Goal: Entertainment & Leisure: Consume media (video, audio)

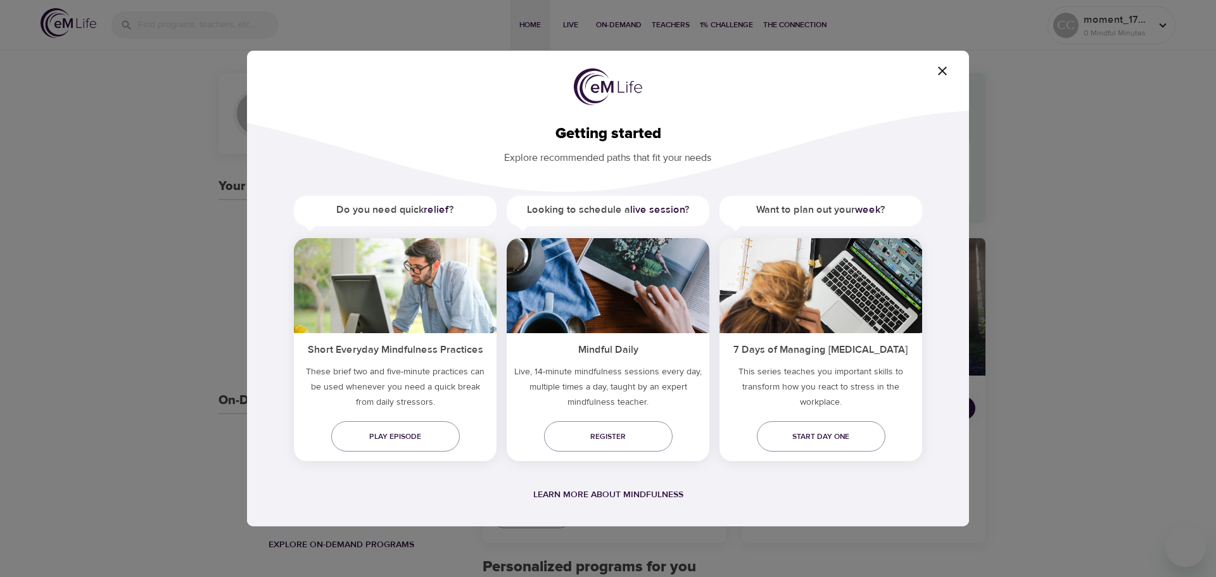
drag, startPoint x: 388, startPoint y: 399, endPoint x: 354, endPoint y: 384, distance: 37.4
click at [354, 384] on h5 "These brief two and five-minute practices can be used whenever you need a quick…" at bounding box center [395, 389] width 203 height 51
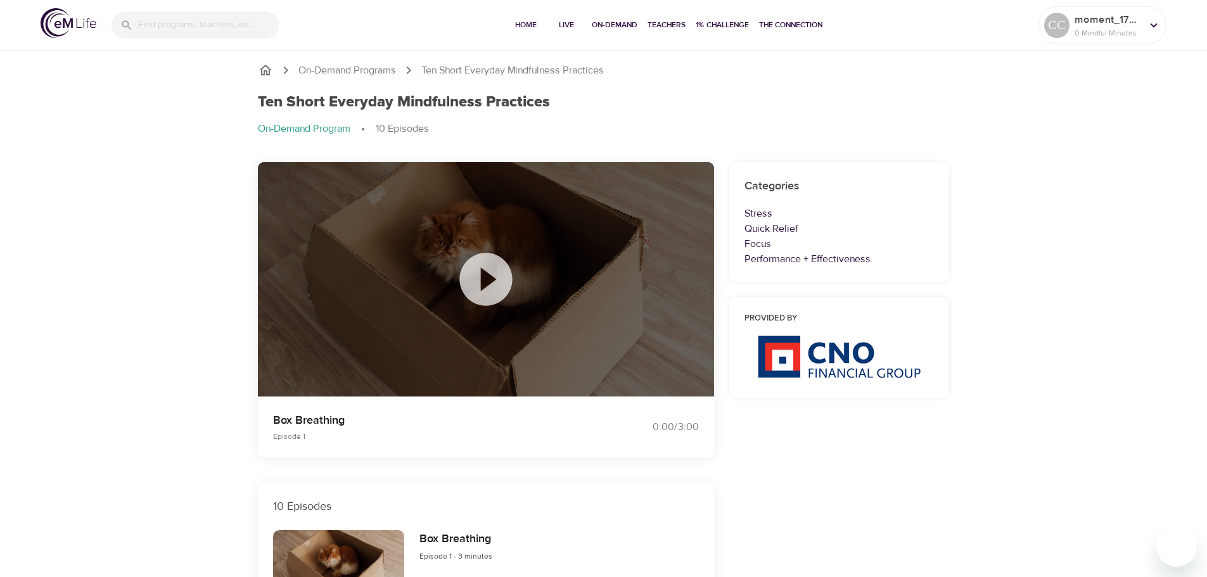
drag, startPoint x: 891, startPoint y: 462, endPoint x: 843, endPoint y: 443, distance: 51.5
click at [499, 270] on icon at bounding box center [485, 279] width 53 height 53
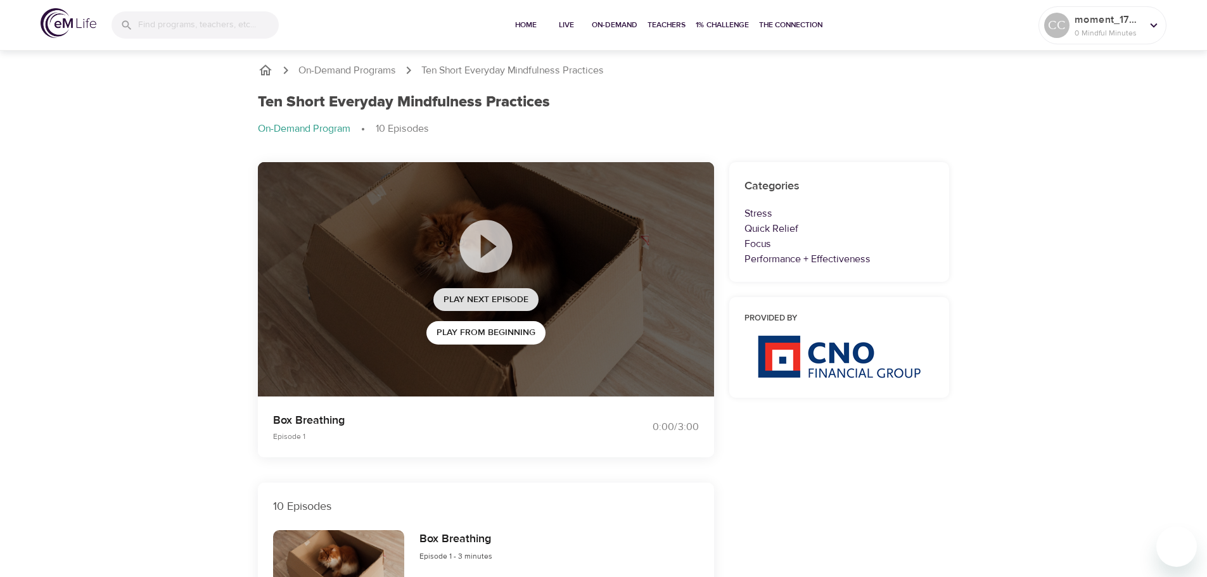
click at [487, 303] on span "Play Next Episode" at bounding box center [485, 300] width 85 height 16
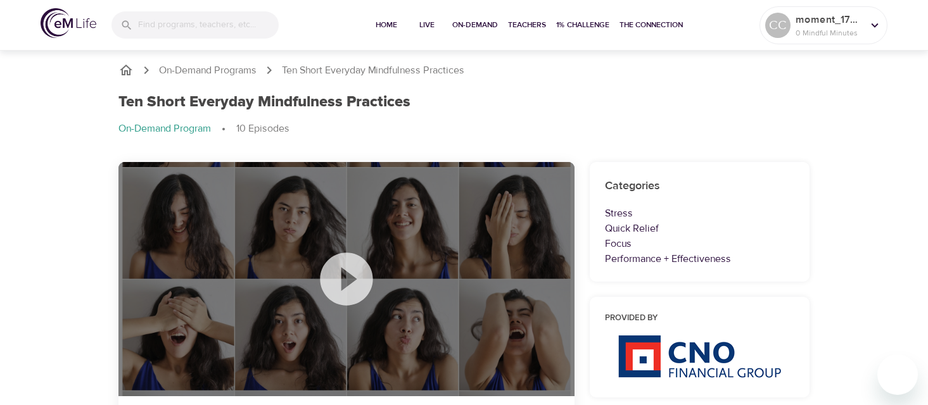
click at [637, 118] on div "Ten Short Everyday Mindfulness Practices On-Demand Program 10 Episodes" at bounding box center [464, 120] width 707 height 69
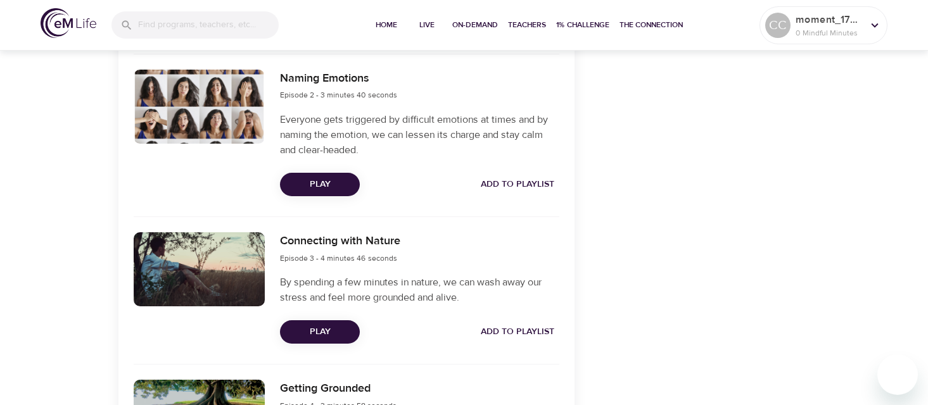
scroll to position [633, 0]
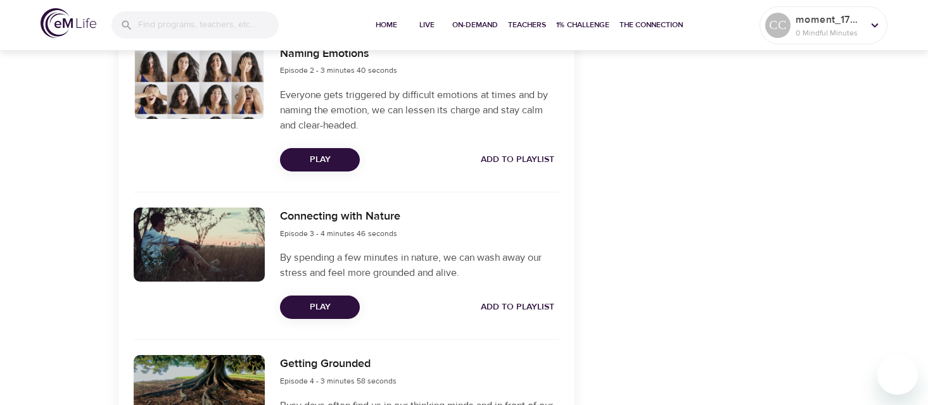
click at [326, 311] on span "Play" at bounding box center [320, 308] width 60 height 16
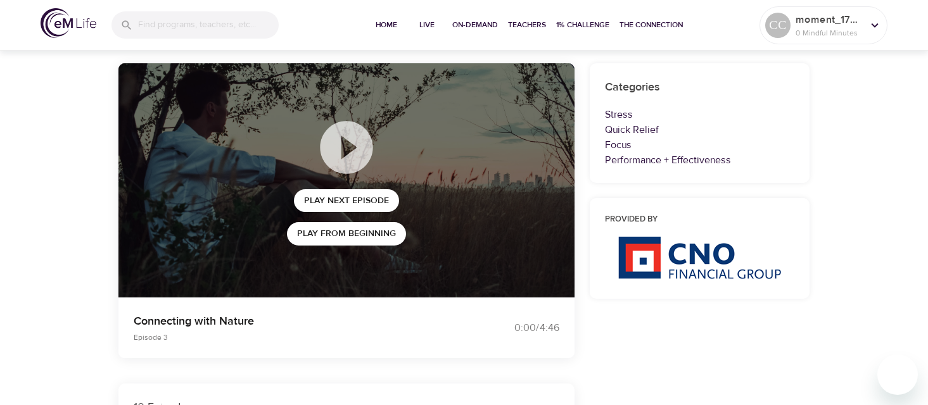
scroll to position [127, 0]
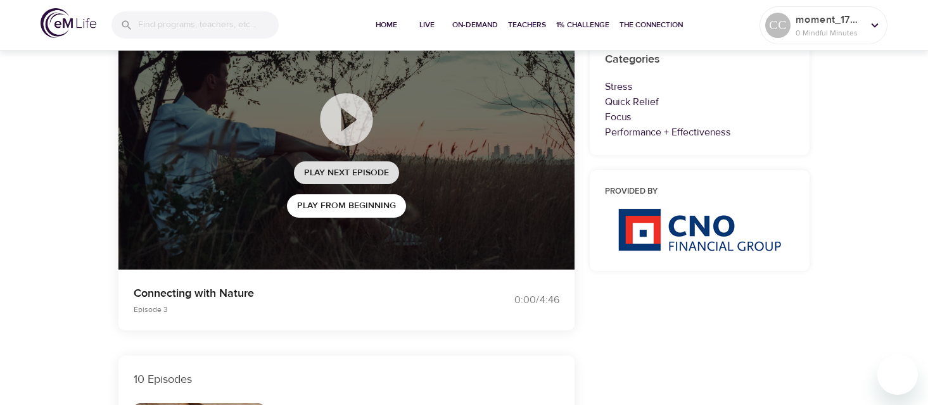
click at [330, 171] on span "Play Next Episode" at bounding box center [346, 173] width 85 height 16
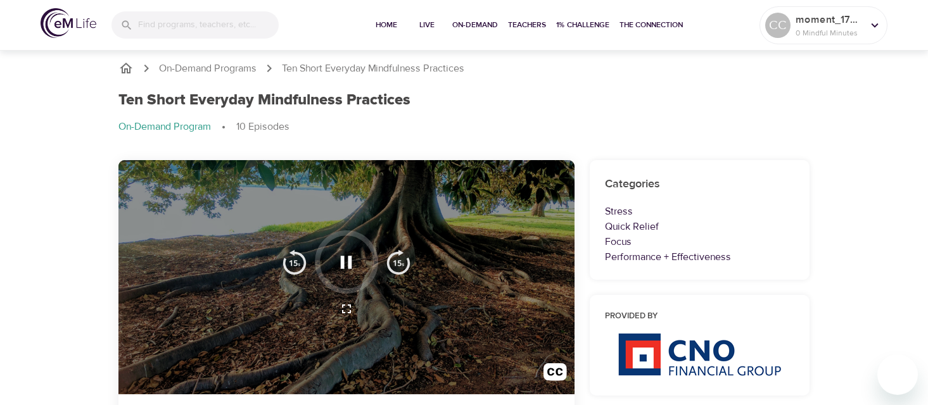
scroll to position [0, 0]
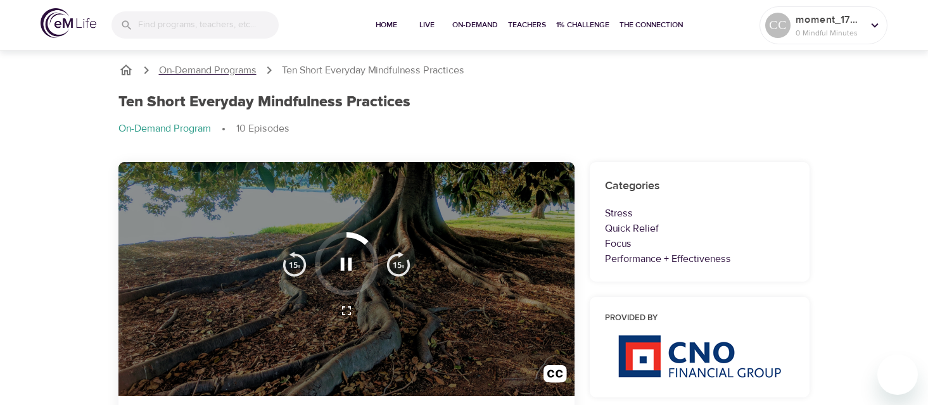
click at [234, 72] on p "On-Demand Programs" at bounding box center [208, 70] width 98 height 15
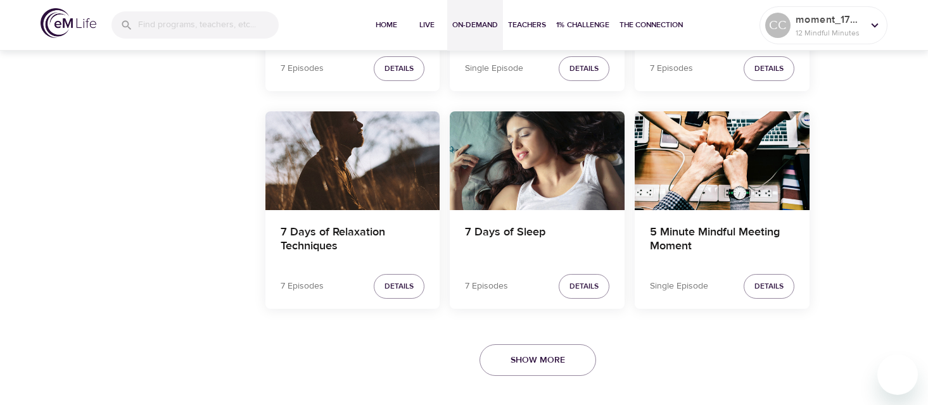
scroll to position [2611, 0]
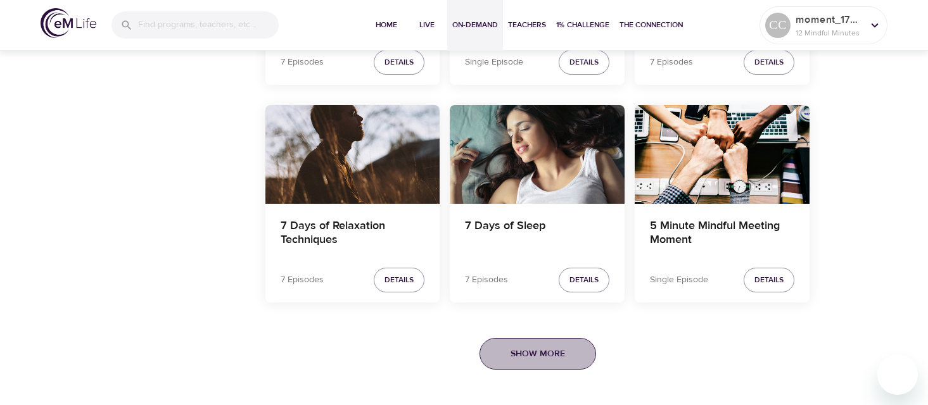
click at [575, 360] on button "Show More" at bounding box center [538, 354] width 117 height 32
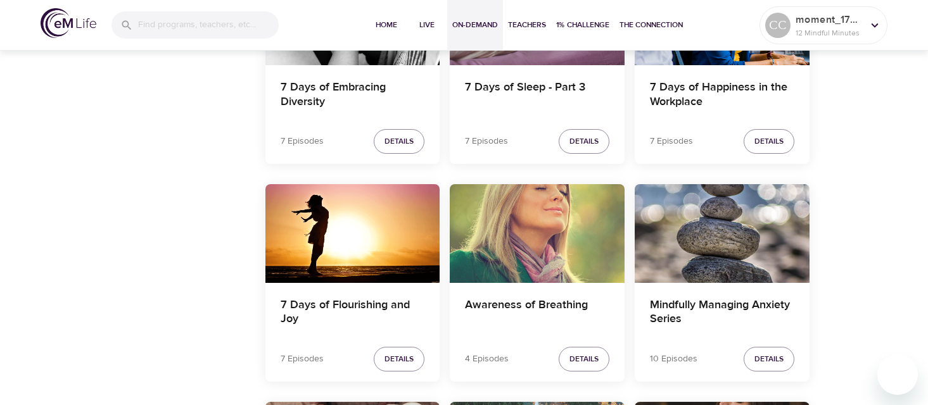
scroll to position [1660, 0]
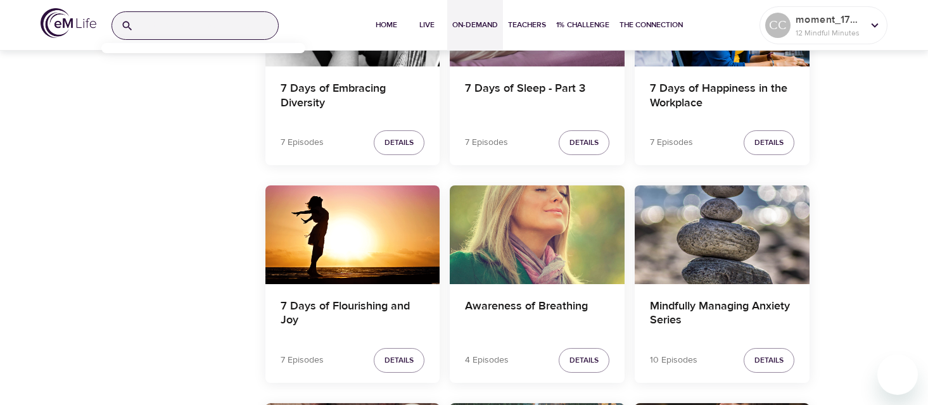
click at [234, 20] on input "search" at bounding box center [208, 25] width 139 height 27
type input "guided meditation"
click at [186, 23] on input "guided meditation" at bounding box center [208, 25] width 139 height 27
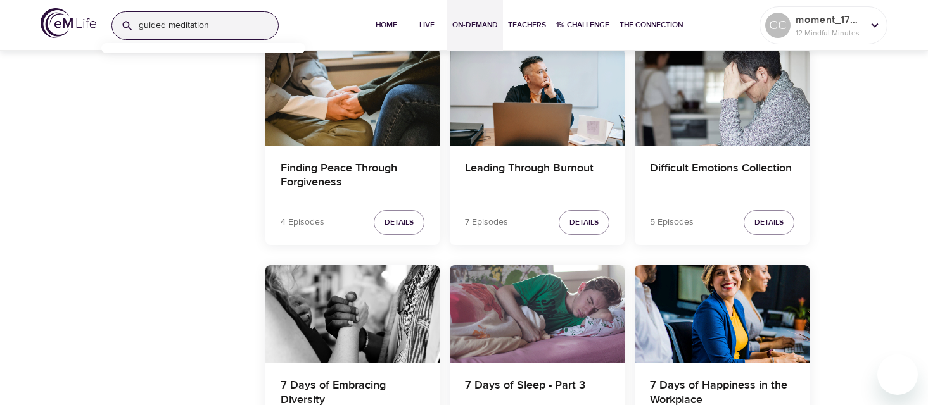
scroll to position [1344, 0]
